Goal: Task Accomplishment & Management: Use online tool/utility

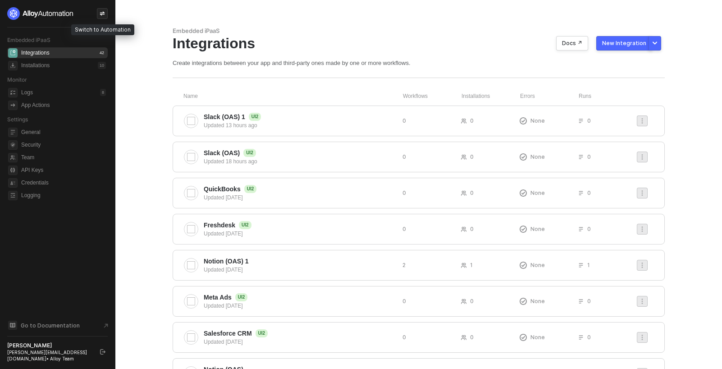
click at [100, 14] on icon "icon-swap" at bounding box center [102, 13] width 5 height 5
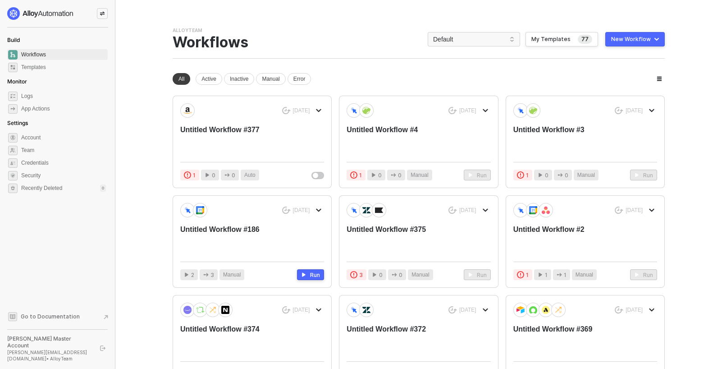
click at [635, 41] on div "New Workflow" at bounding box center [631, 39] width 40 height 7
click at [633, 78] on div "Start From Scratch" at bounding box center [610, 75] width 46 height 9
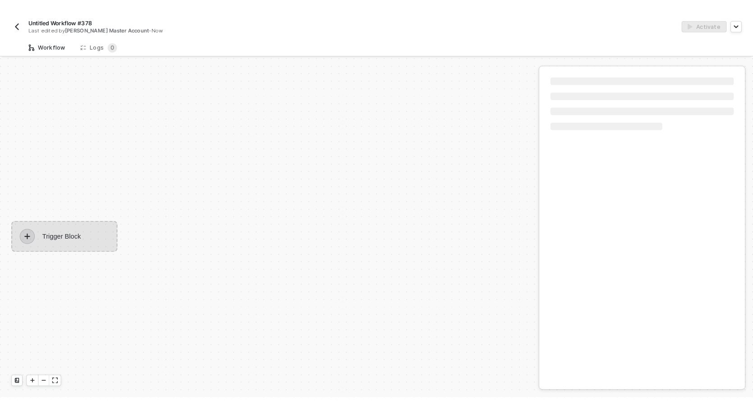
scroll to position [17, 0]
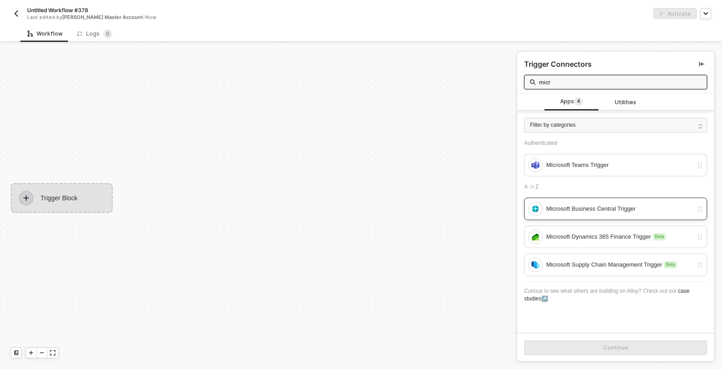
type input "micr"
click at [596, 209] on div "Microsoft Business Central Trigger" at bounding box center [620, 209] width 147 height 10
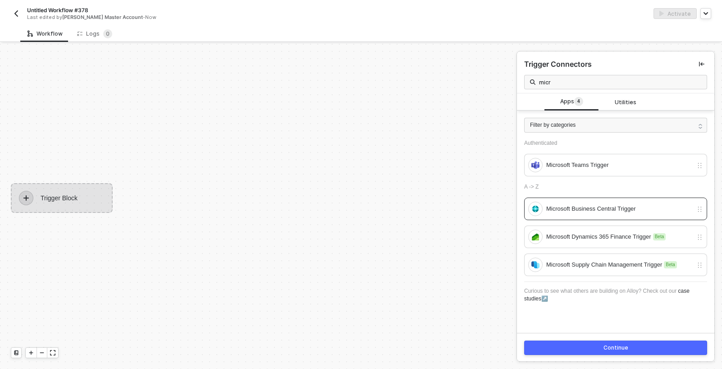
click at [596, 347] on button "Continue" at bounding box center [615, 347] width 183 height 14
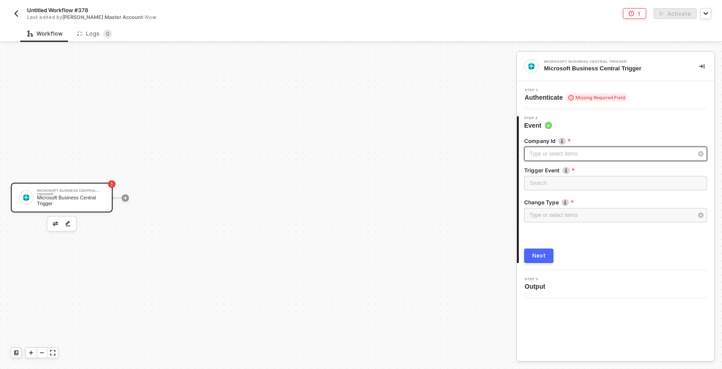
click at [579, 148] on div "Type or select items ﻿" at bounding box center [615, 154] width 183 height 14
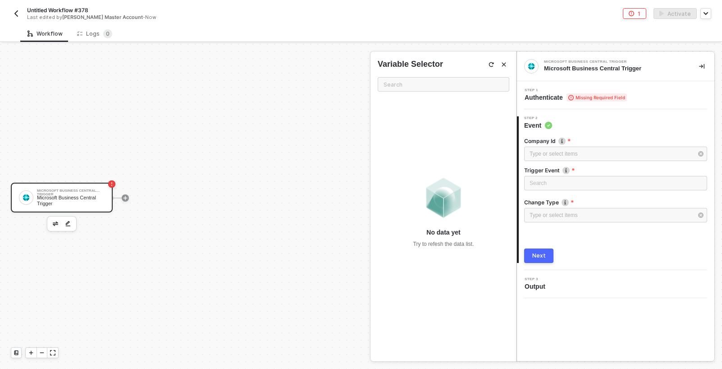
click at [557, 174] on div "Trigger Event" at bounding box center [615, 170] width 183 height 9
click at [559, 179] on input "search" at bounding box center [616, 183] width 172 height 14
click at [565, 163] on div at bounding box center [615, 165] width 183 height 4
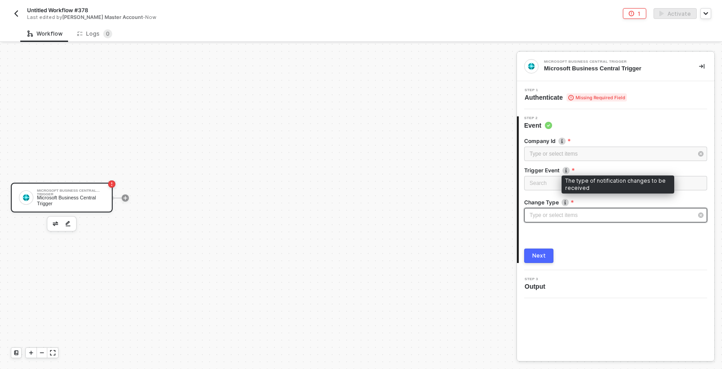
click at [566, 209] on div "Type or select items ﻿" at bounding box center [615, 215] width 183 height 14
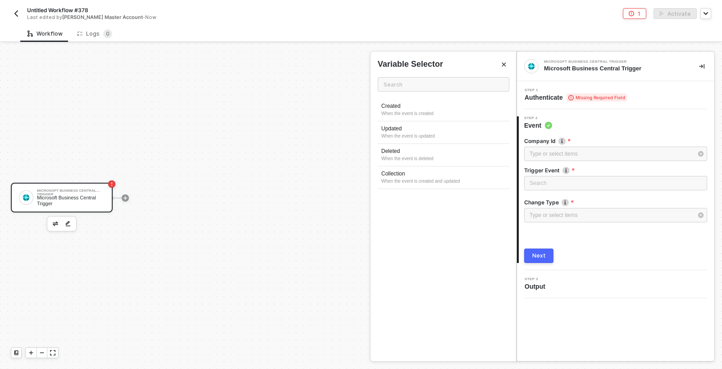
click at [513, 64] on div "Variable Selector" at bounding box center [444, 64] width 146 height 11
click at [505, 64] on icon "Close" at bounding box center [503, 64] width 5 height 5
click at [129, 196] on div at bounding box center [125, 198] width 120 height 70
click at [127, 196] on icon "icon-play" at bounding box center [125, 197] width 5 height 5
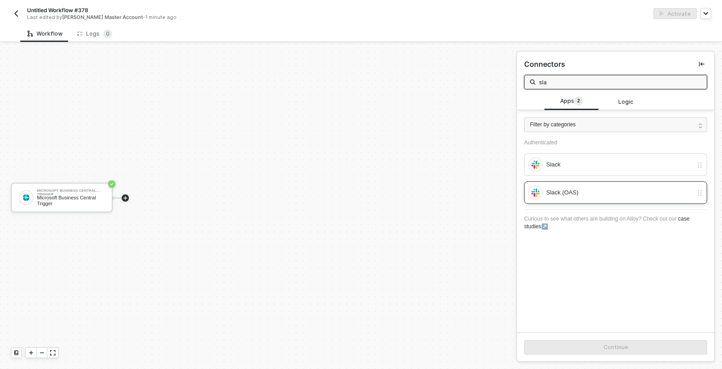
type input "sla"
click at [570, 191] on div "Slack (OAS)" at bounding box center [620, 193] width 147 height 10
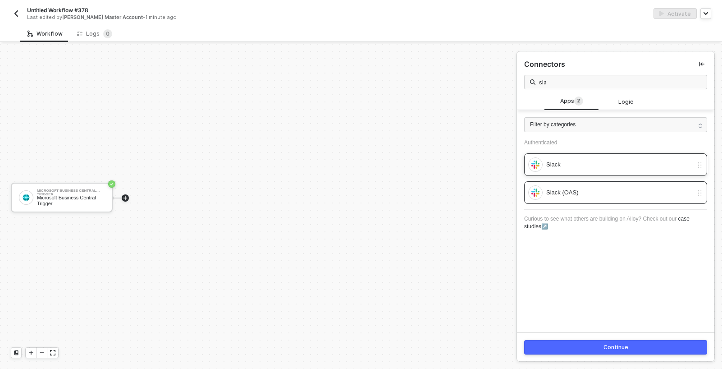
click at [565, 163] on div "Slack" at bounding box center [620, 165] width 147 height 10
click at [588, 355] on div "Continue" at bounding box center [616, 346] width 198 height 29
click at [584, 345] on button "Continue" at bounding box center [615, 347] width 183 height 14
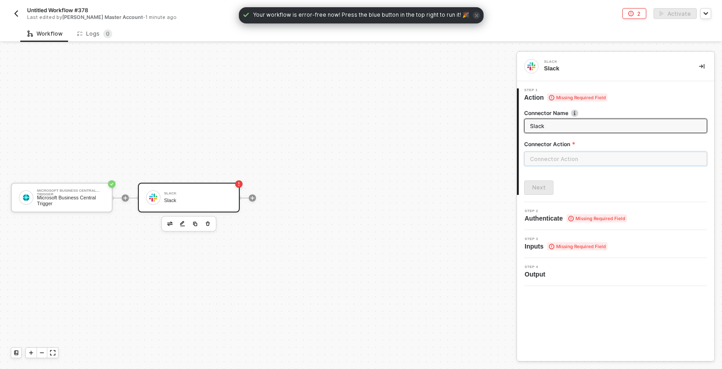
click at [543, 165] on input "text" at bounding box center [615, 159] width 183 height 14
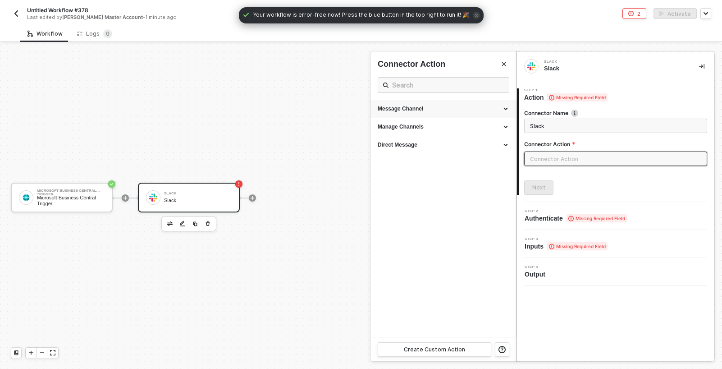
click at [454, 106] on div "Message Channel" at bounding box center [443, 109] width 131 height 8
click at [450, 127] on div "Post" at bounding box center [443, 126] width 131 height 8
type input "Post a message into a channel"
type input "Message Channel - Post"
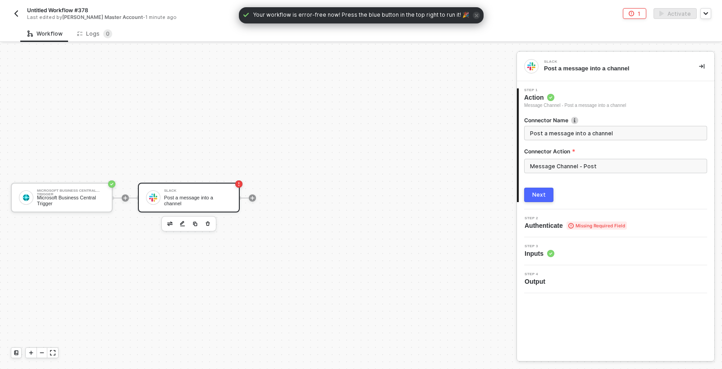
click at [533, 189] on button "Next" at bounding box center [538, 195] width 29 height 14
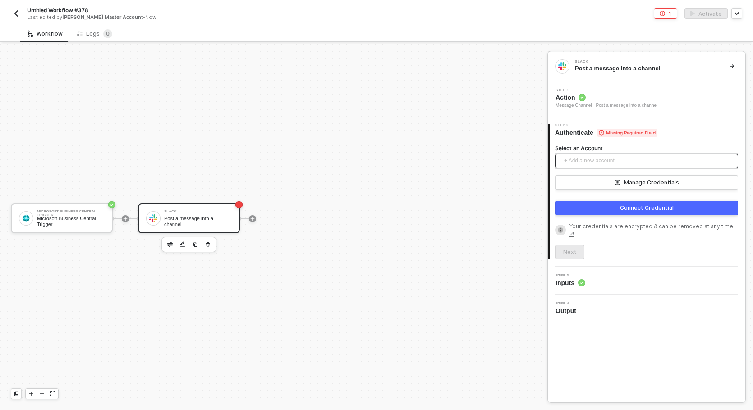
click at [592, 160] on span "+ Add a new account" at bounding box center [648, 161] width 169 height 14
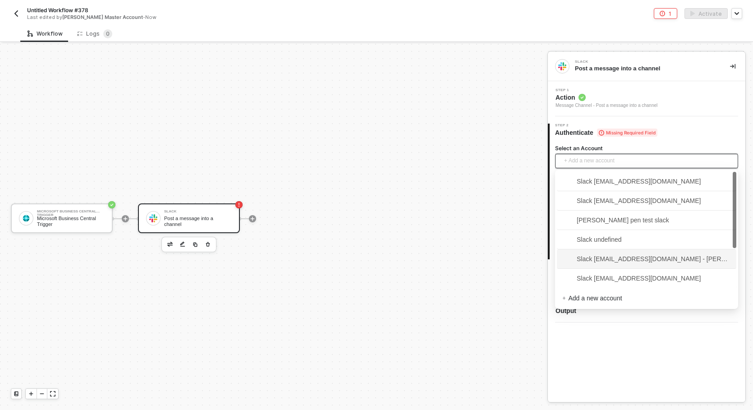
click at [603, 271] on span "Slack christopher@runalloy.com" at bounding box center [646, 278] width 169 height 14
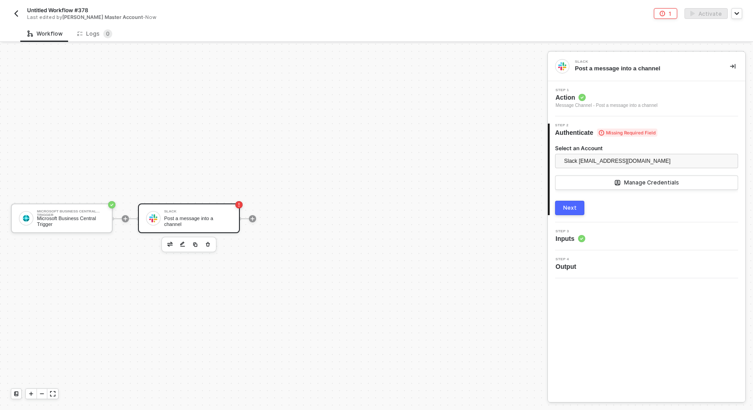
click at [577, 205] on button "Next" at bounding box center [569, 208] width 29 height 14
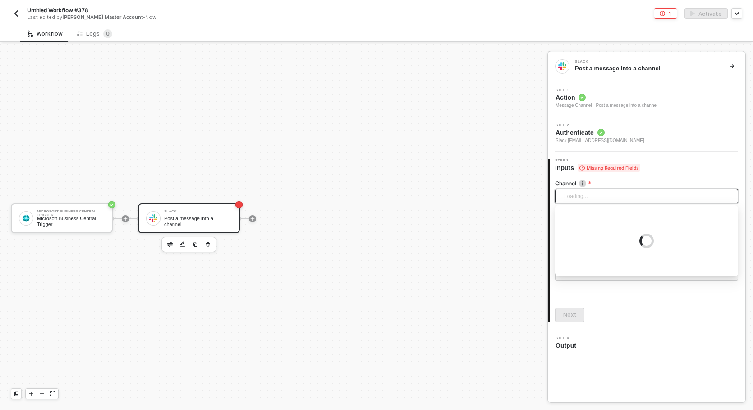
click at [585, 192] on div "Loading..." at bounding box center [646, 196] width 183 height 14
click at [597, 253] on div "new" at bounding box center [646, 258] width 169 height 10
click at [9, 11] on div "Untitled Workflow #378 Last edited by Gregg's Master Account - Now 1 Activate" at bounding box center [376, 12] width 753 height 25
click at [13, 12] on img "button" at bounding box center [16, 13] width 7 height 7
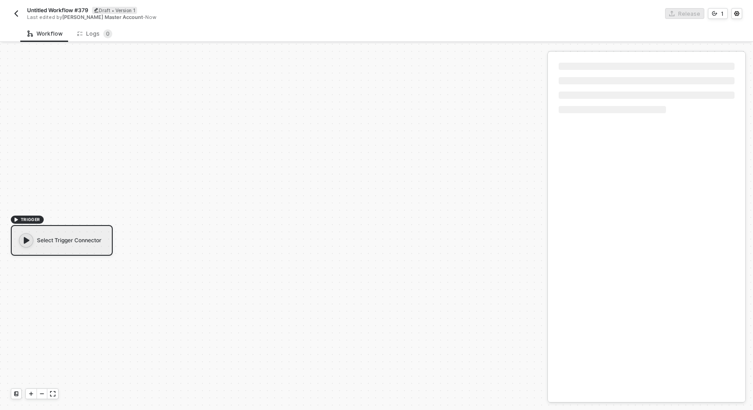
scroll to position [17, 0]
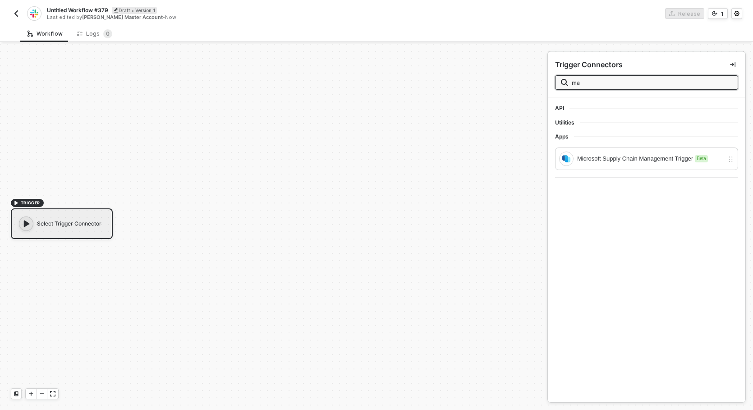
type input "m"
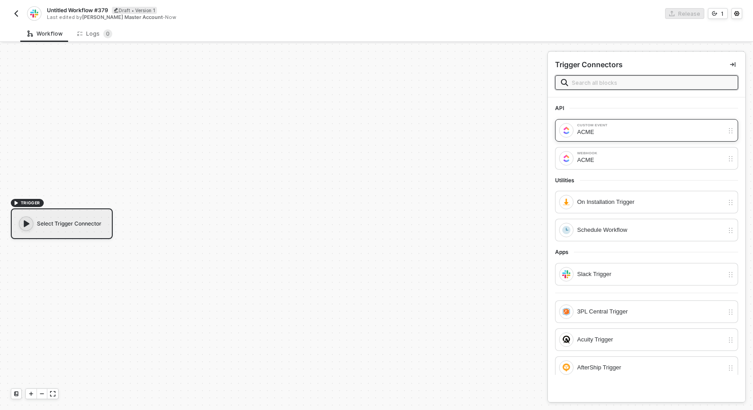
click at [600, 133] on div "ACME" at bounding box center [650, 132] width 147 height 10
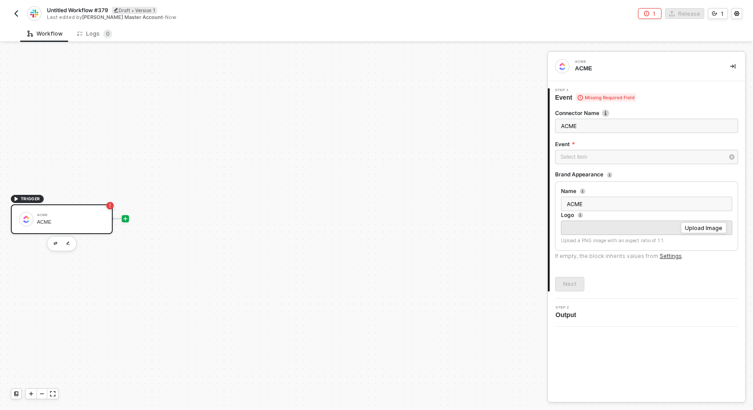
click at [124, 216] on icon "icon-play" at bounding box center [125, 218] width 5 height 5
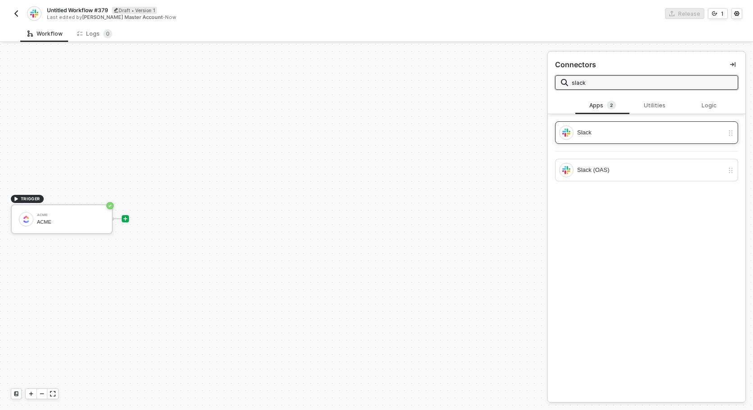
type input "slack"
click at [601, 129] on div "Slack" at bounding box center [650, 133] width 147 height 10
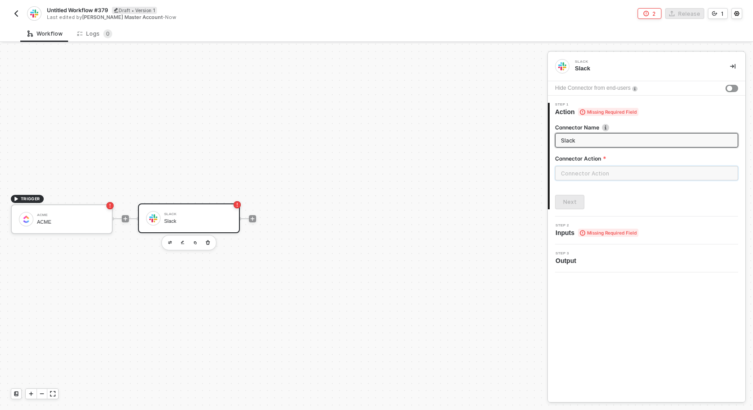
click at [594, 174] on input "text" at bounding box center [646, 173] width 183 height 14
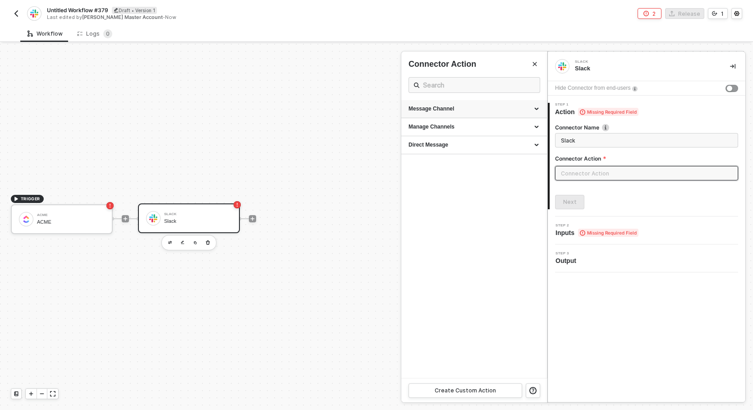
click at [483, 109] on div "Message Channel" at bounding box center [474, 109] width 131 height 8
click at [481, 125] on div "Post" at bounding box center [474, 126] width 131 height 8
type input "Post a message into a channel"
type input "Message Channel - Post"
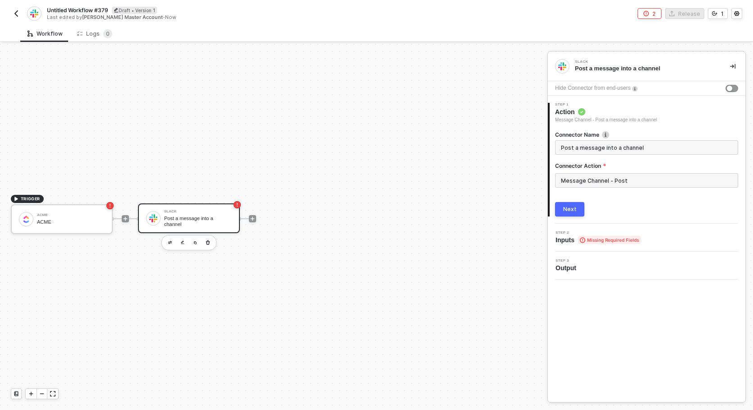
click at [571, 217] on div "1 Step 1 Action Message Channel - Post a message into a channel Connector Name …" at bounding box center [647, 160] width 198 height 128
click at [571, 210] on div "Next" at bounding box center [570, 209] width 14 height 7
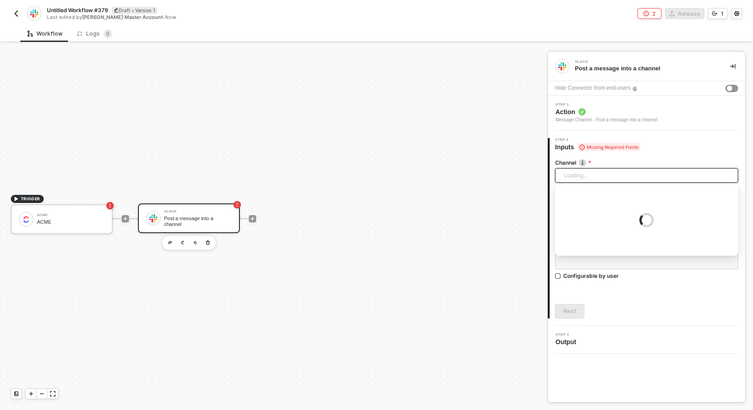
click at [588, 179] on div "Loading..." at bounding box center [646, 175] width 183 height 14
click at [606, 166] on div "Channel" at bounding box center [646, 163] width 183 height 9
click at [590, 190] on div "Configurable by user" at bounding box center [590, 189] width 55 height 8
click at [561, 190] on input "Configurable by user" at bounding box center [558, 190] width 6 height 6
click at [585, 182] on div "Search" at bounding box center [638, 175] width 167 height 14
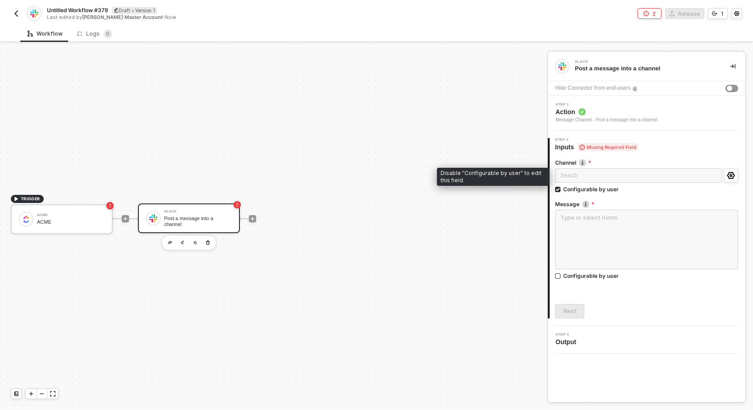
click at [585, 184] on div "Search No data" at bounding box center [638, 176] width 167 height 17
click at [588, 190] on div "Configurable by user" at bounding box center [590, 189] width 55 height 8
click at [561, 190] on input "Configurable by user" at bounding box center [558, 190] width 6 height 6
checkbox input "false"
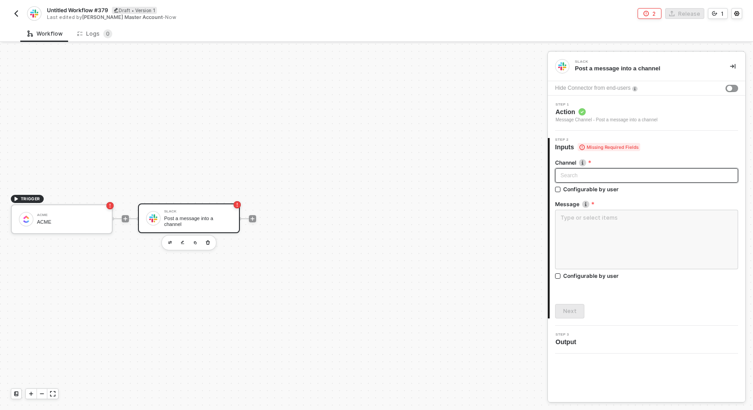
click at [582, 178] on div "Search" at bounding box center [646, 175] width 183 height 14
click at [730, 89] on div "button" at bounding box center [729, 88] width 5 height 5
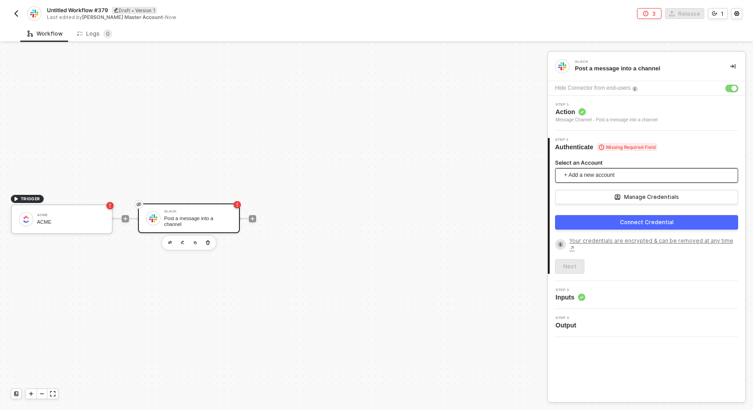
click at [629, 181] on span "+ Add a new account" at bounding box center [648, 175] width 169 height 14
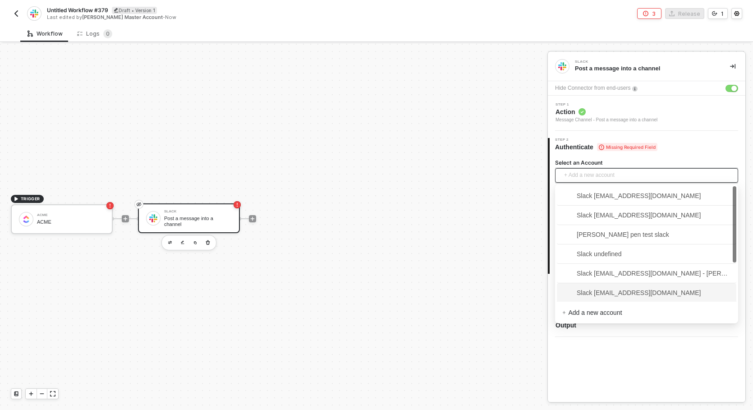
click at [615, 294] on span "Slack christopher@runalloy.com" at bounding box center [631, 293] width 138 height 10
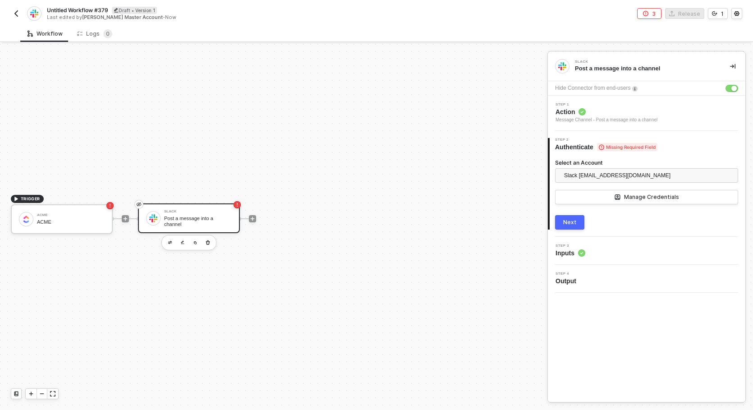
click at [573, 224] on div "Next" at bounding box center [570, 222] width 14 height 7
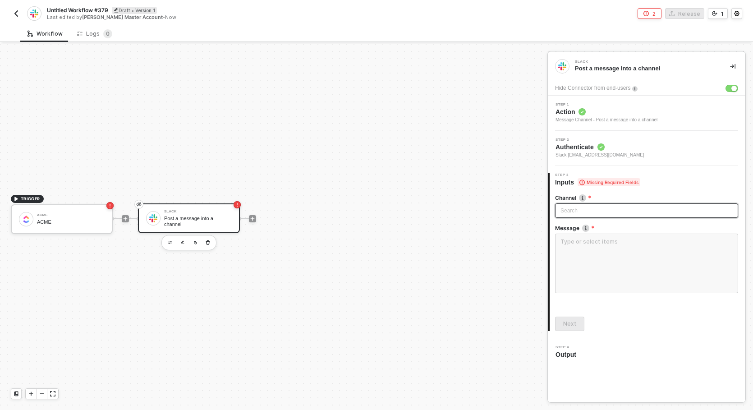
click at [592, 206] on div "Search" at bounding box center [646, 210] width 183 height 14
click at [638, 248] on div "general" at bounding box center [646, 243] width 179 height 14
click at [615, 213] on span "general" at bounding box center [648, 211] width 169 height 14
click at [610, 228] on div "social" at bounding box center [646, 229] width 169 height 10
